Goal: Contribute content: Add original content to the website for others to see

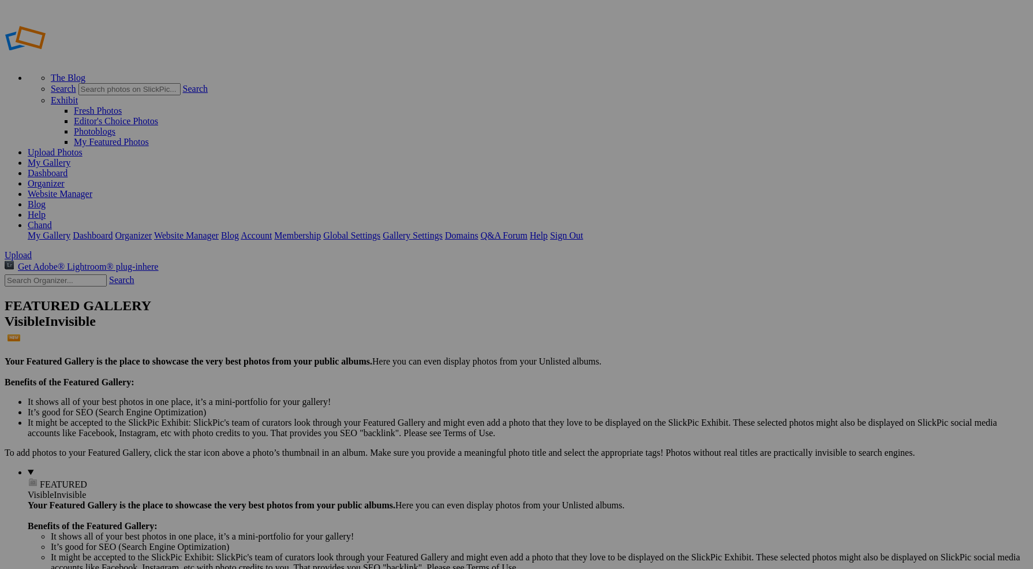
click at [32, 250] on span "Upload" at bounding box center [18, 255] width 27 height 10
drag, startPoint x: 325, startPoint y: 62, endPoint x: 210, endPoint y: 58, distance: 115.6
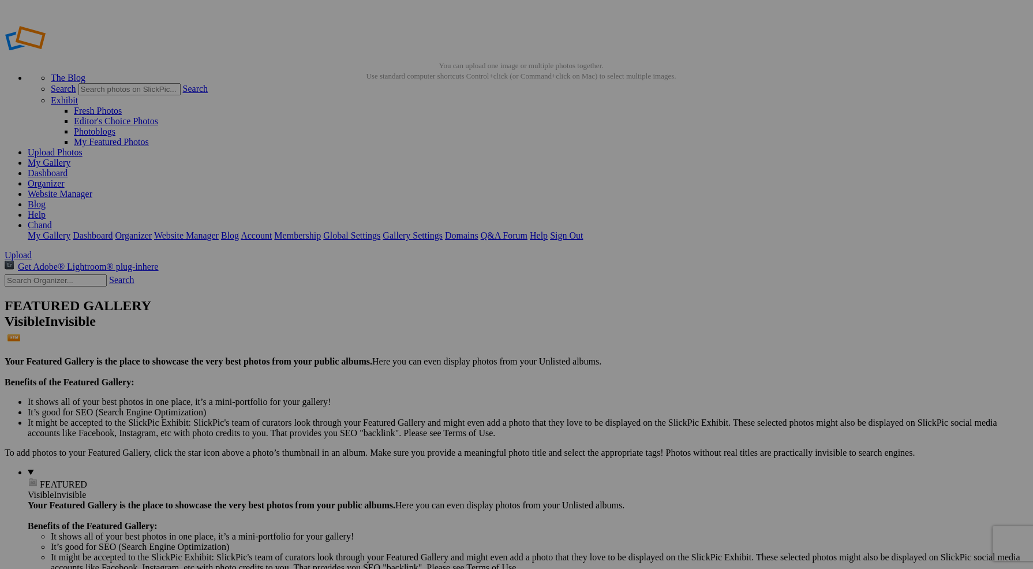
type input "About photo"
